Goal: Find contact information: Find contact information

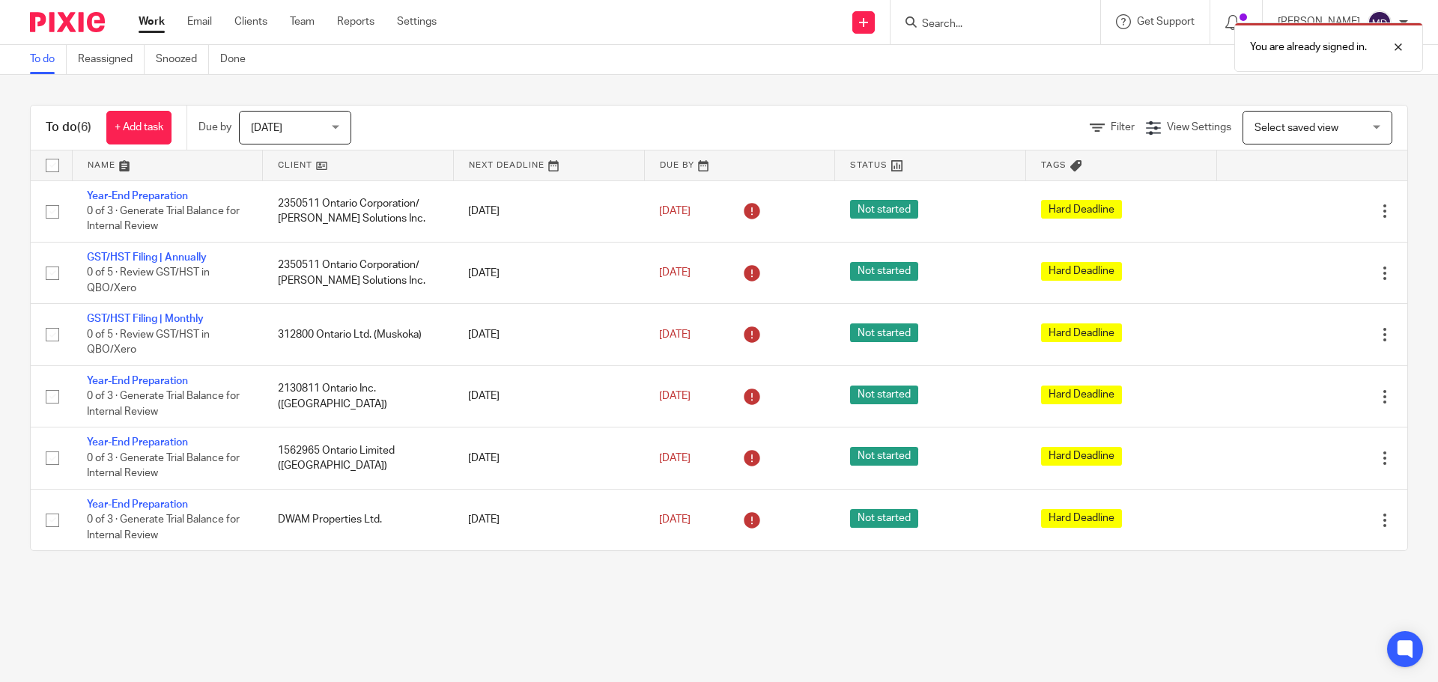
click at [995, 31] on div "You are already signed in." at bounding box center [1071, 43] width 704 height 57
click at [967, 28] on div "You are already signed in." at bounding box center [1071, 43] width 704 height 57
click at [1400, 47] on div at bounding box center [1387, 47] width 40 height 18
click at [988, 27] on input "Search" at bounding box center [988, 24] width 135 height 13
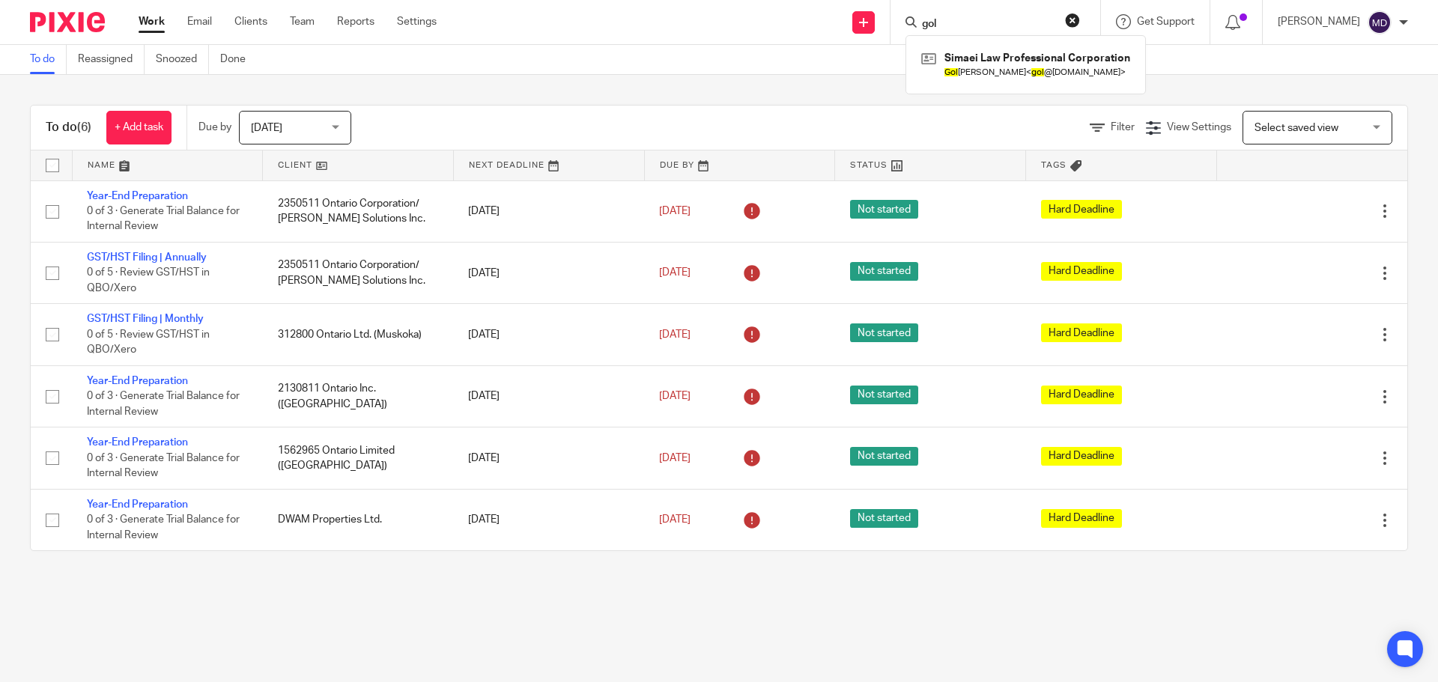
type input "gol"
click at [1006, 85] on div "Simaei Law Professional Corporation Gol [PERSON_NAME] < gol @[DOMAIN_NAME] >" at bounding box center [1026, 64] width 240 height 58
click at [1004, 72] on link at bounding box center [1026, 64] width 216 height 34
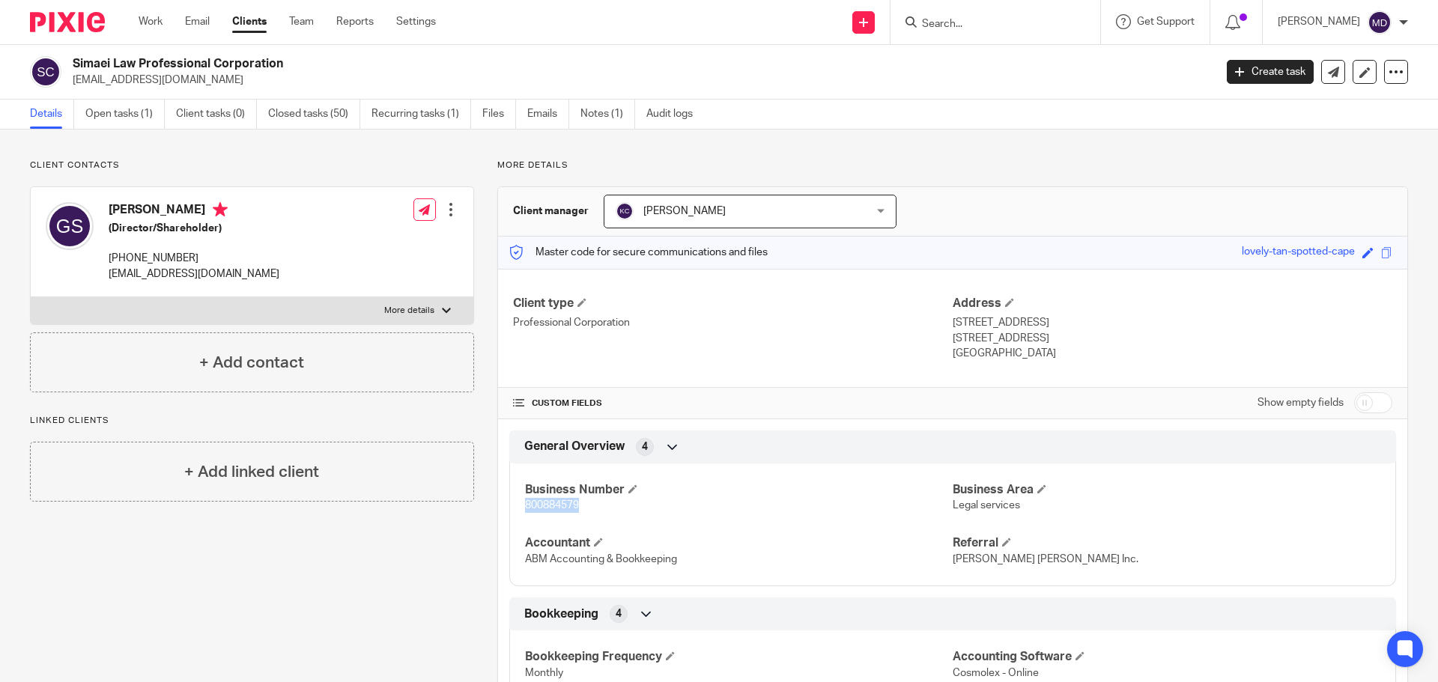
drag, startPoint x: 522, startPoint y: 503, endPoint x: 576, endPoint y: 507, distance: 54.1
click at [576, 507] on span "800884579" at bounding box center [552, 505] width 54 height 10
copy span "800884579"
